Goal: Transaction & Acquisition: Purchase product/service

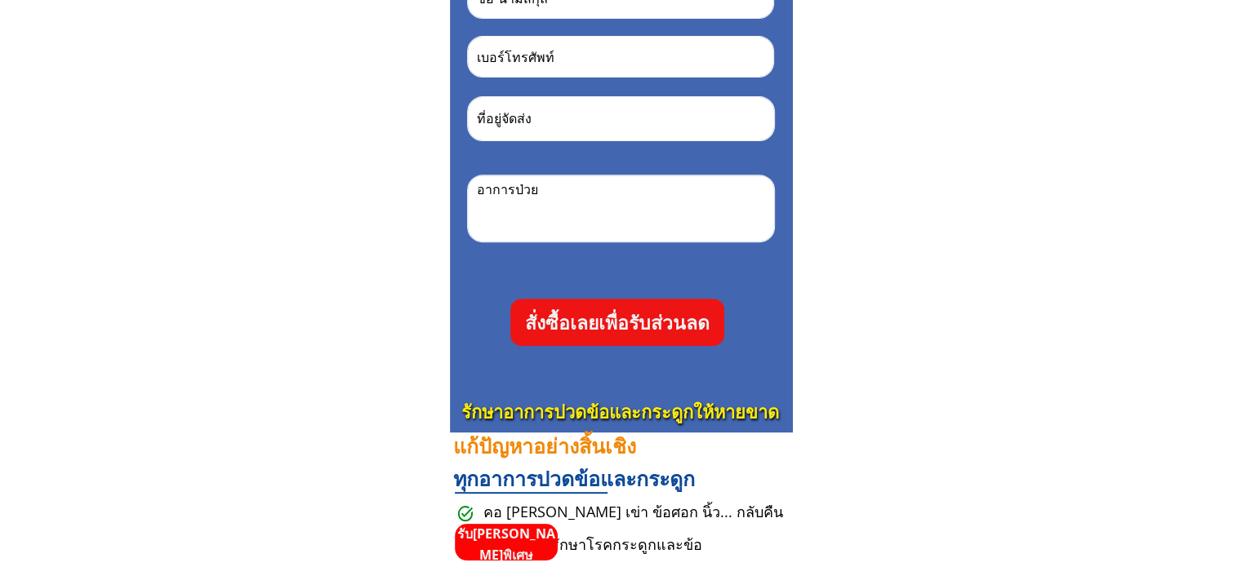
scroll to position [653, 0]
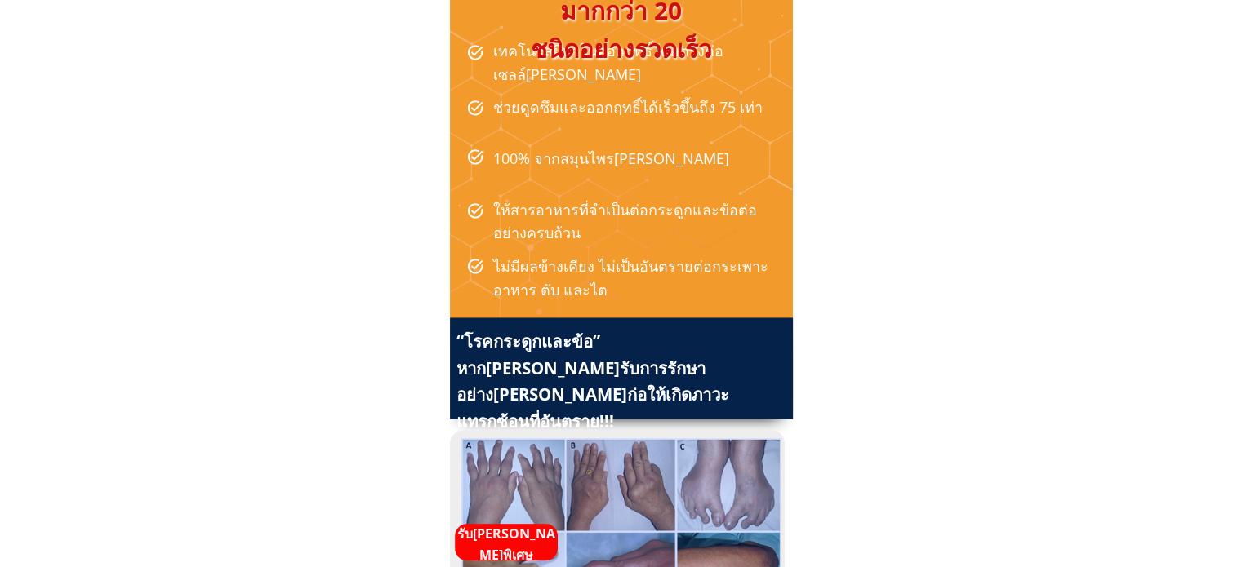
click at [634, 297] on h3 "ไม่มีผลข้างเคียง ไม่เป็นอันตรายต่อกระเพาะอาหาร ตับ และไต" at bounding box center [638, 278] width 291 height 47
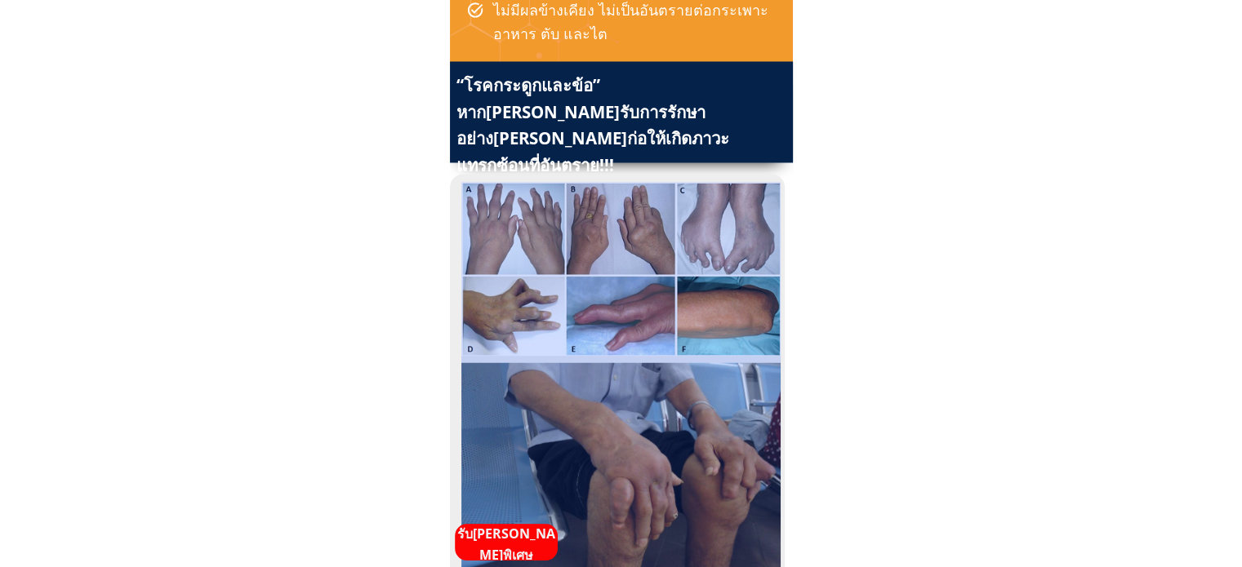
scroll to position [2857, 0]
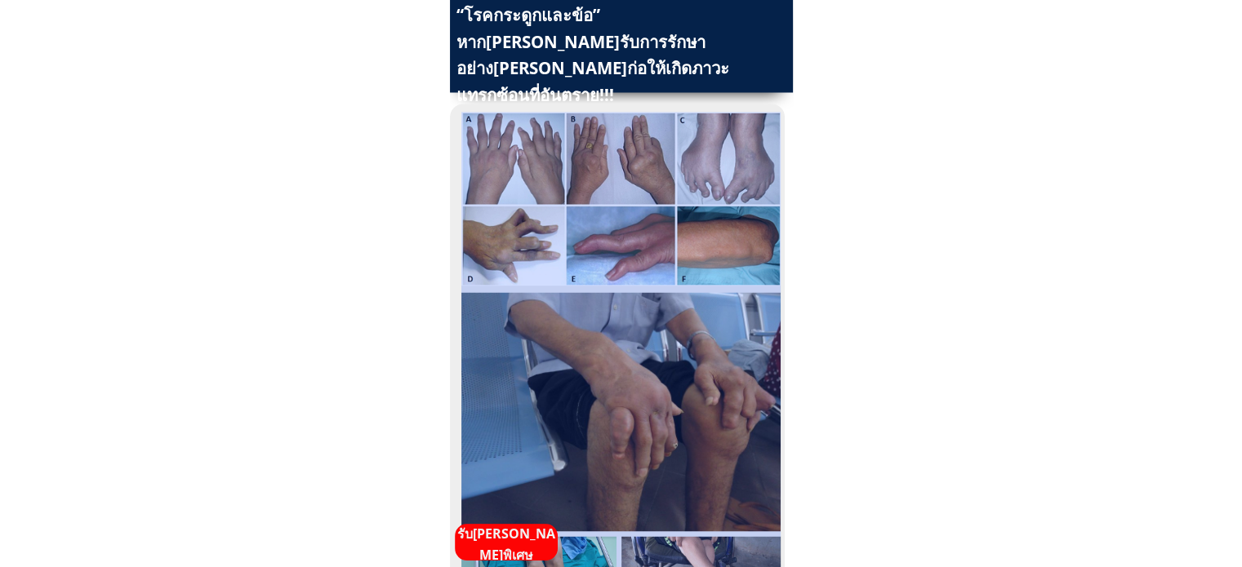
click at [516, 538] on p "รับ[PERSON_NAME]พิเศษ" at bounding box center [506, 545] width 103 height 42
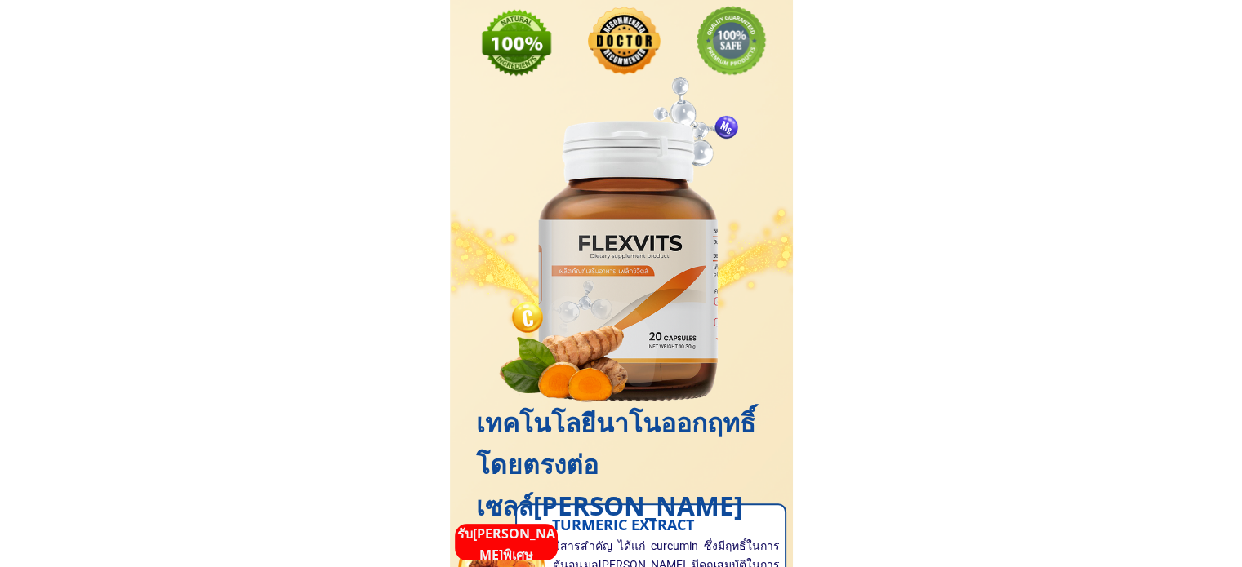
scroll to position [1061, 0]
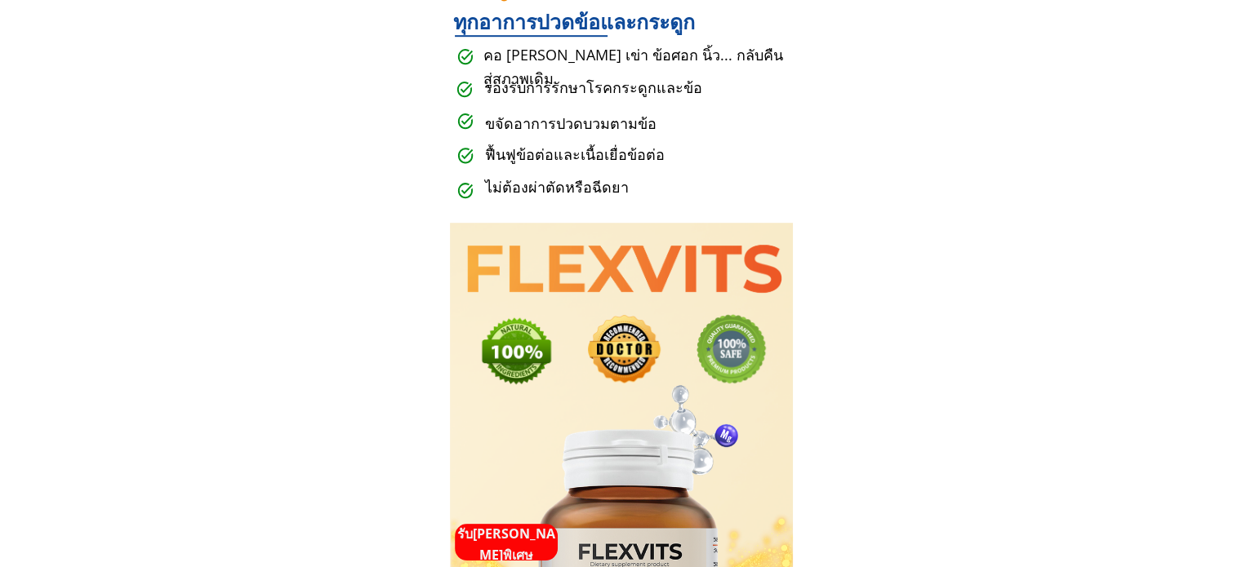
click at [532, 536] on p "รับ[PERSON_NAME]พิเศษ" at bounding box center [506, 545] width 103 height 42
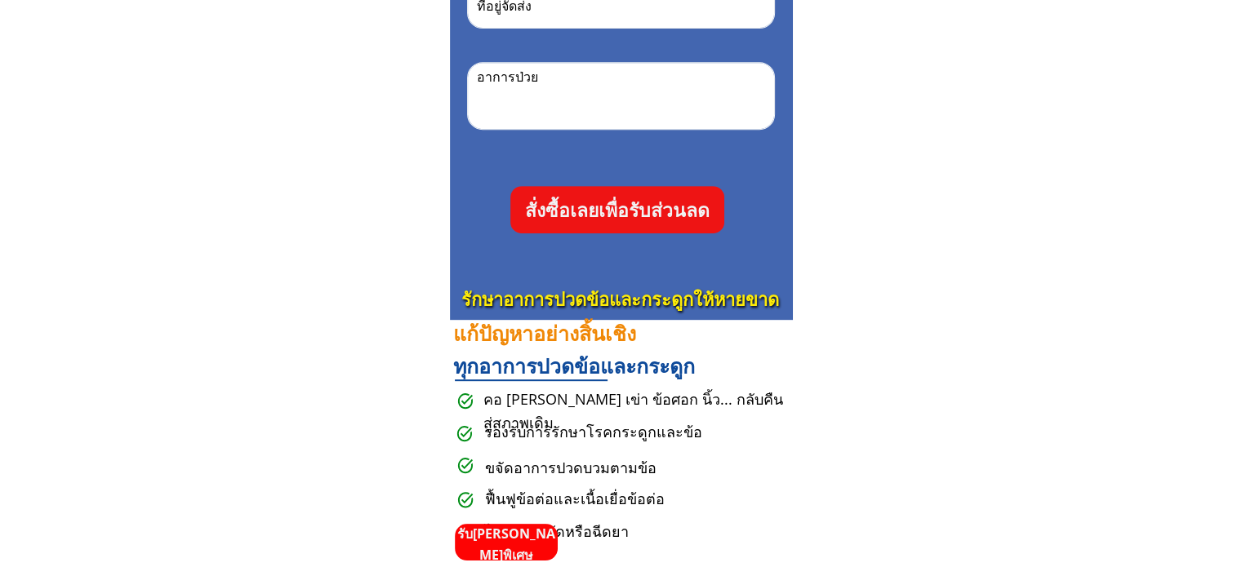
scroll to position [816, 0]
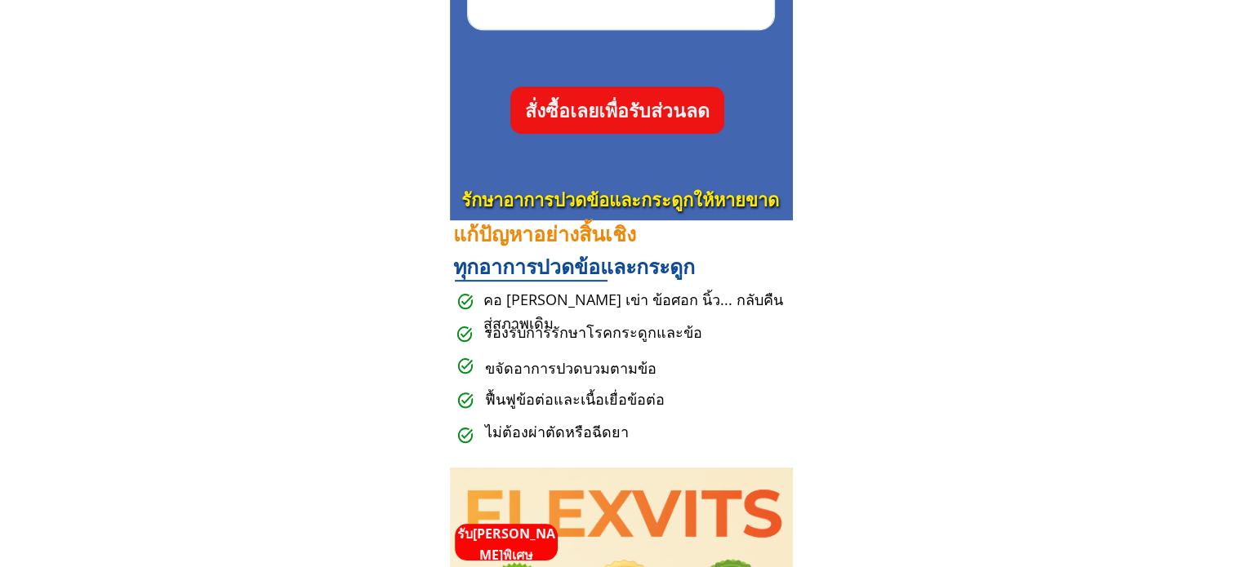
click at [512, 541] on p "รับ[PERSON_NAME]พิเศษ" at bounding box center [506, 545] width 103 height 42
